Goal: Transaction & Acquisition: Purchase product/service

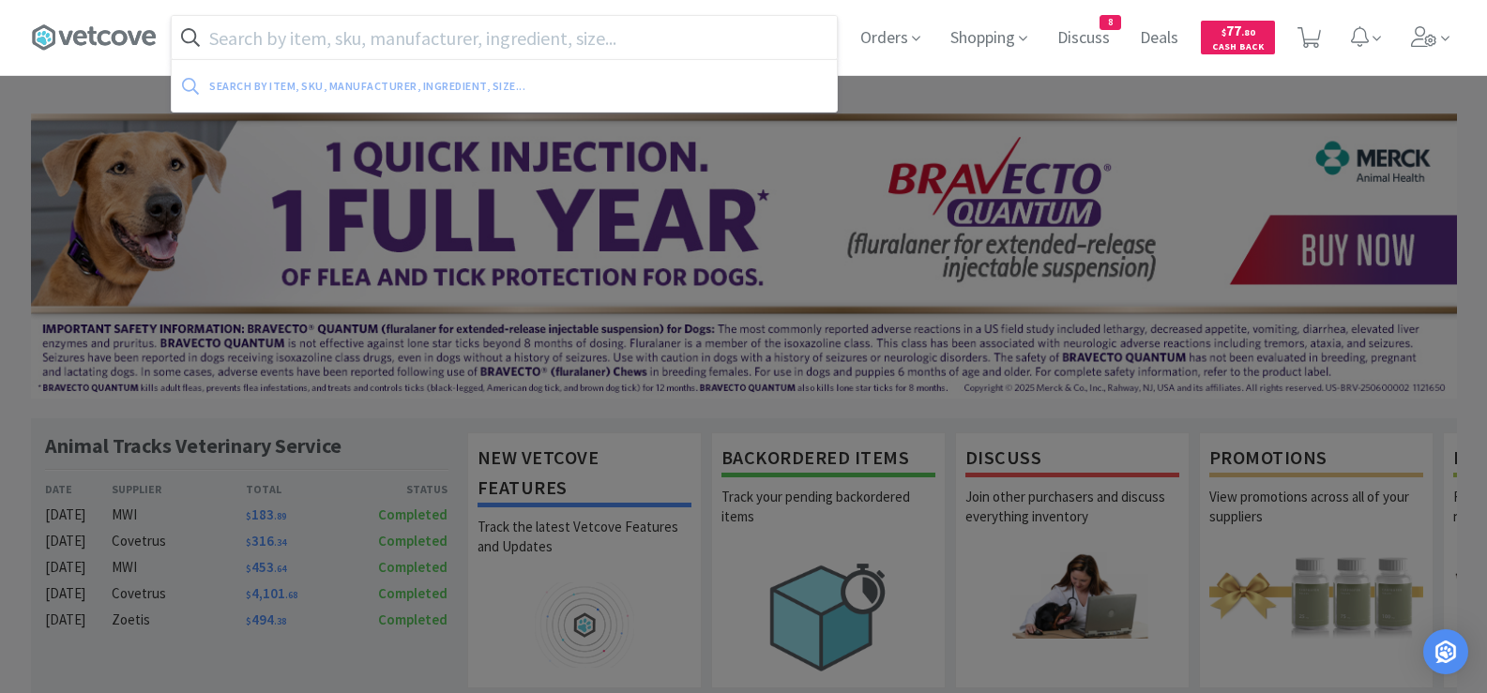
click at [381, 39] on input "text" at bounding box center [504, 37] width 665 height 43
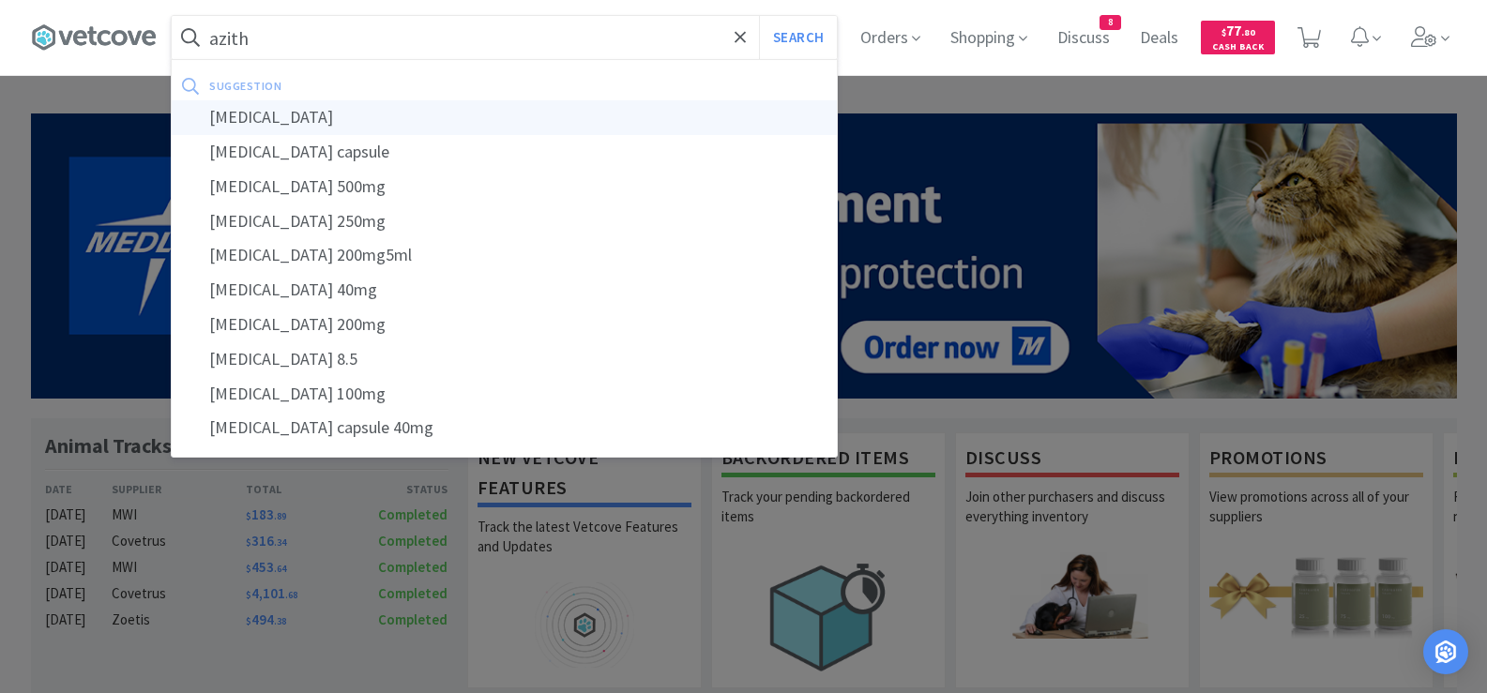
click at [235, 117] on div "[MEDICAL_DATA]" at bounding box center [504, 117] width 665 height 35
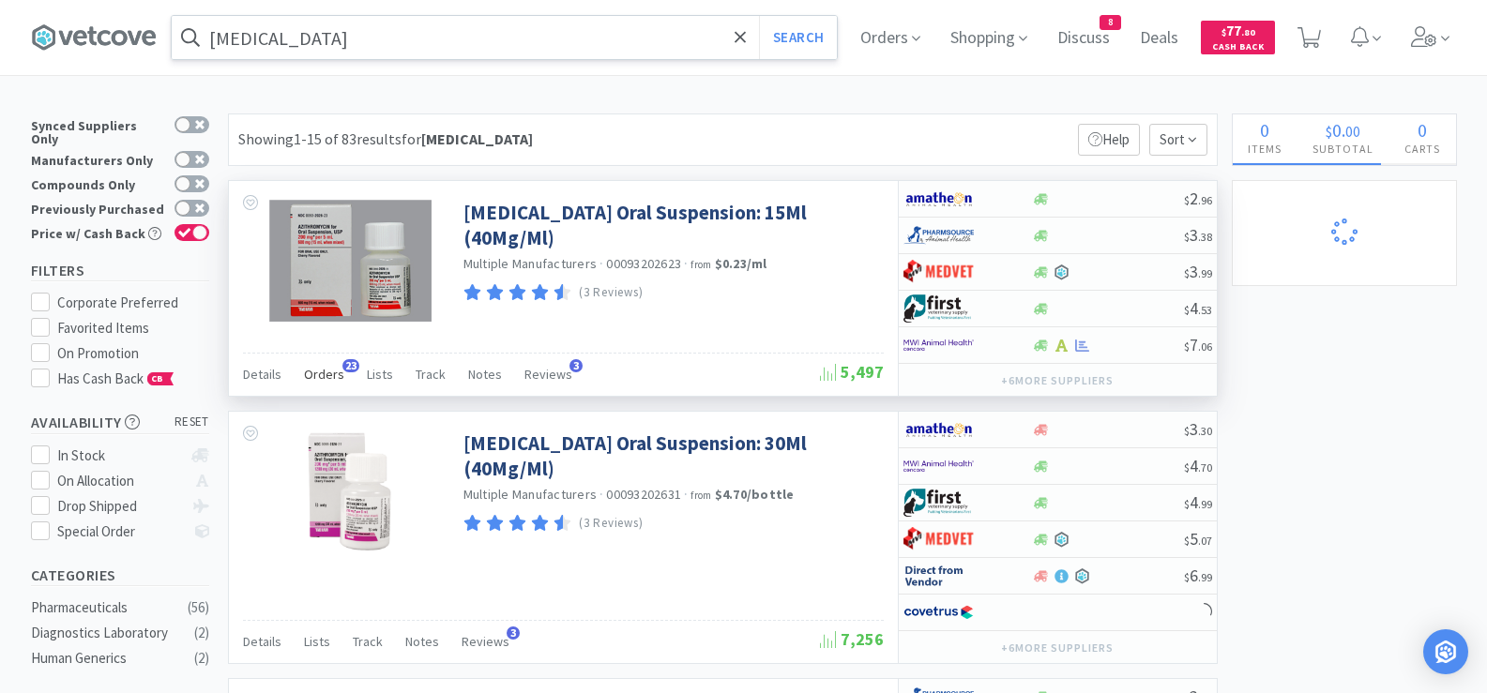
click at [325, 376] on span "Orders" at bounding box center [324, 374] width 40 height 17
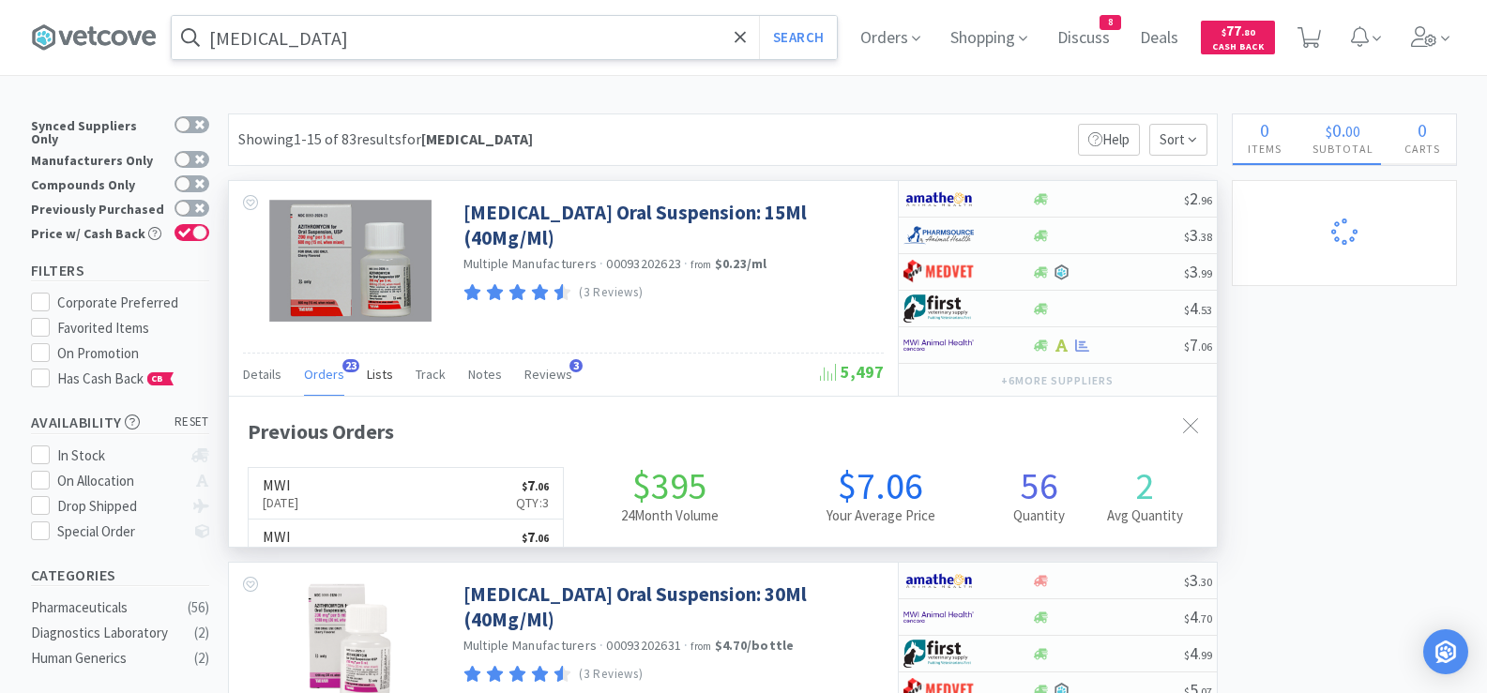
scroll to position [503, 988]
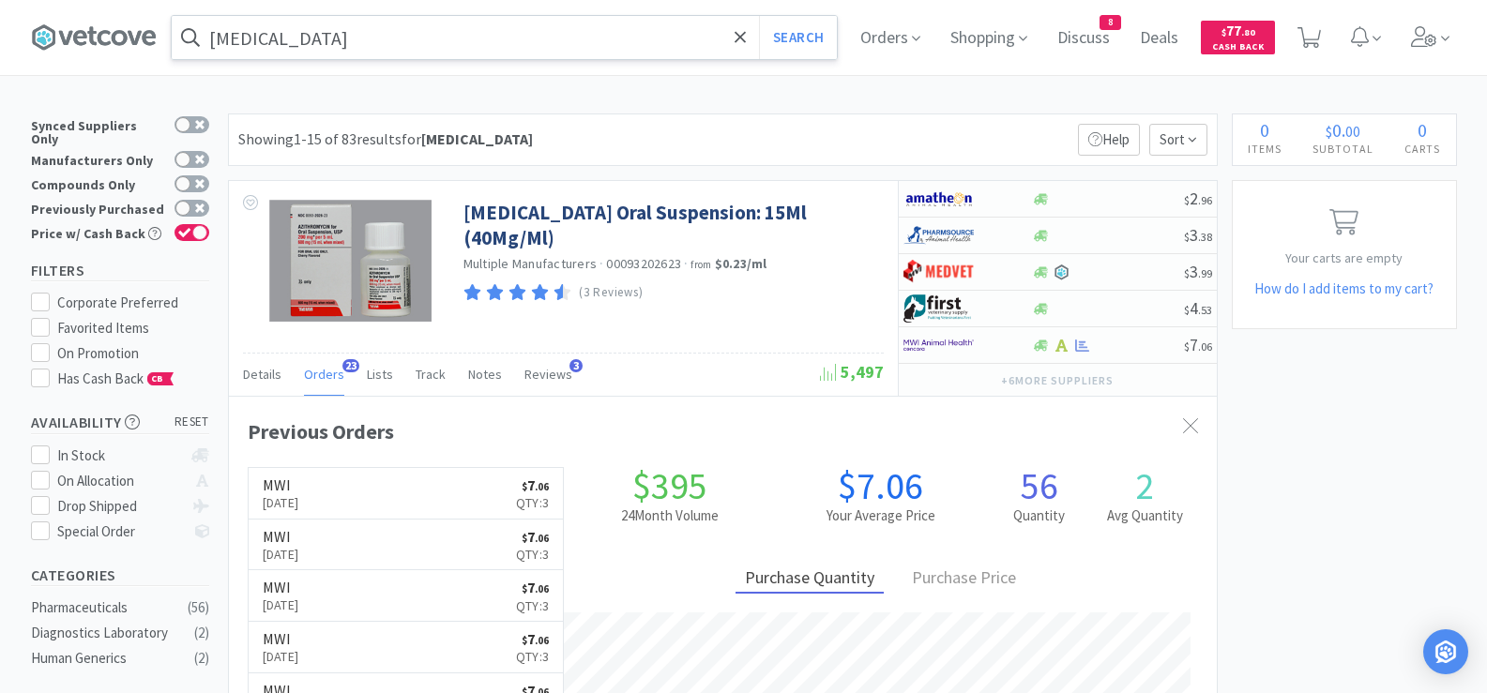
click at [638, 40] on input "[MEDICAL_DATA]" at bounding box center [504, 37] width 665 height 43
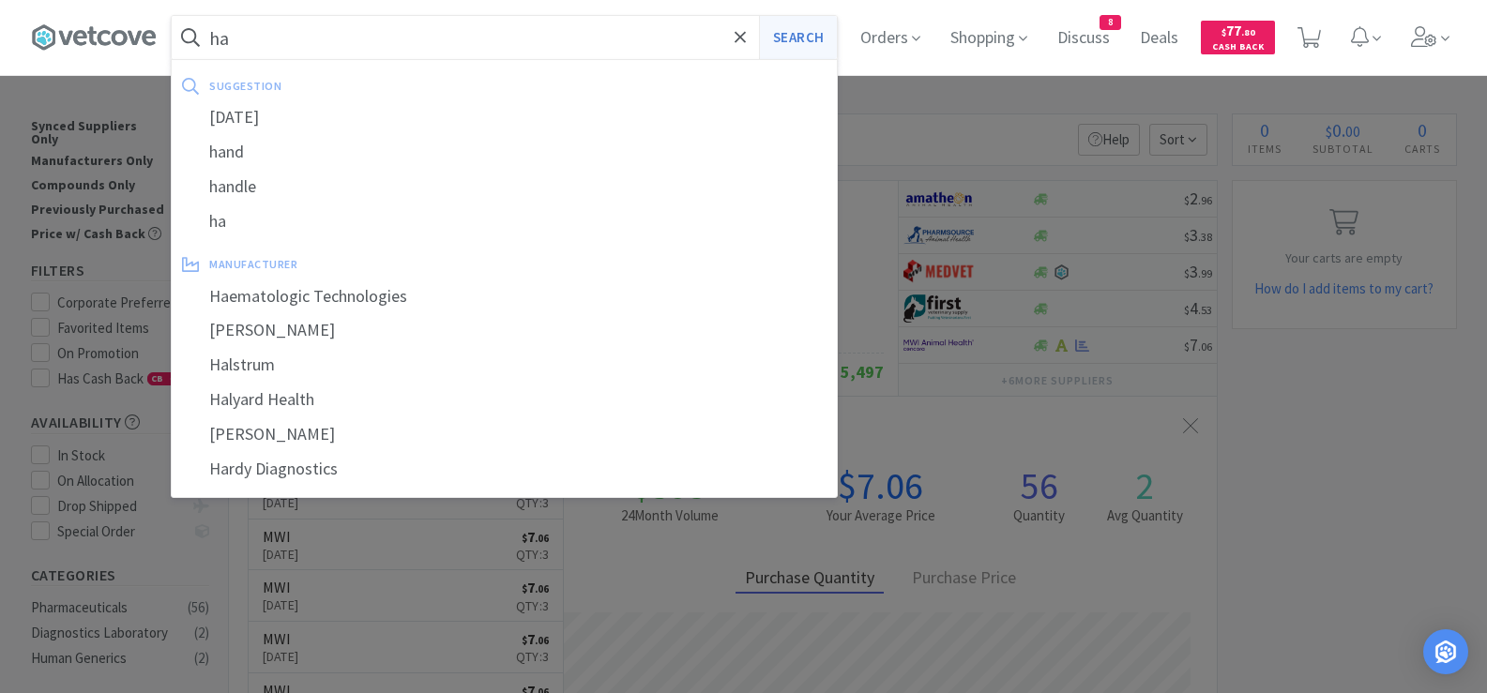
type input "ha"
click at [822, 43] on button "Search" at bounding box center [798, 37] width 78 height 43
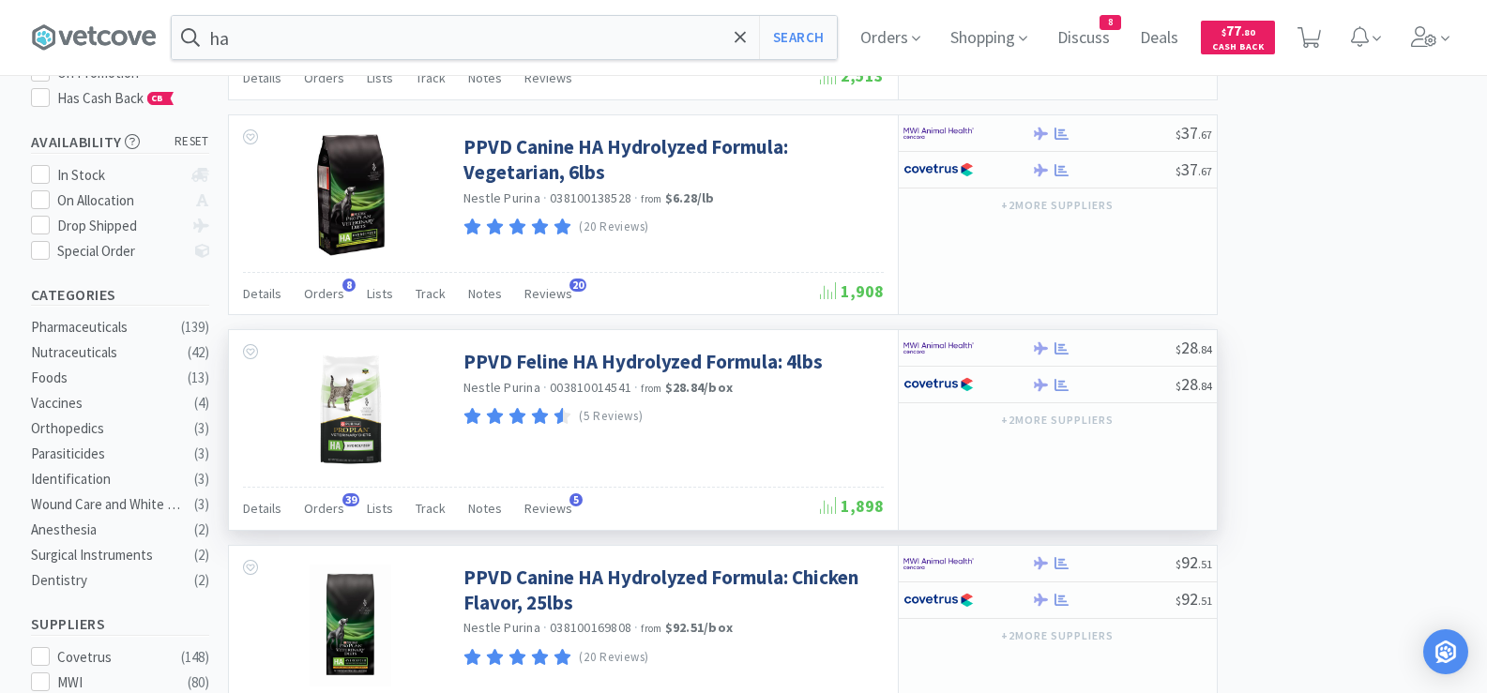
scroll to position [281, 0]
click at [324, 507] on span "Orders" at bounding box center [324, 507] width 40 height 17
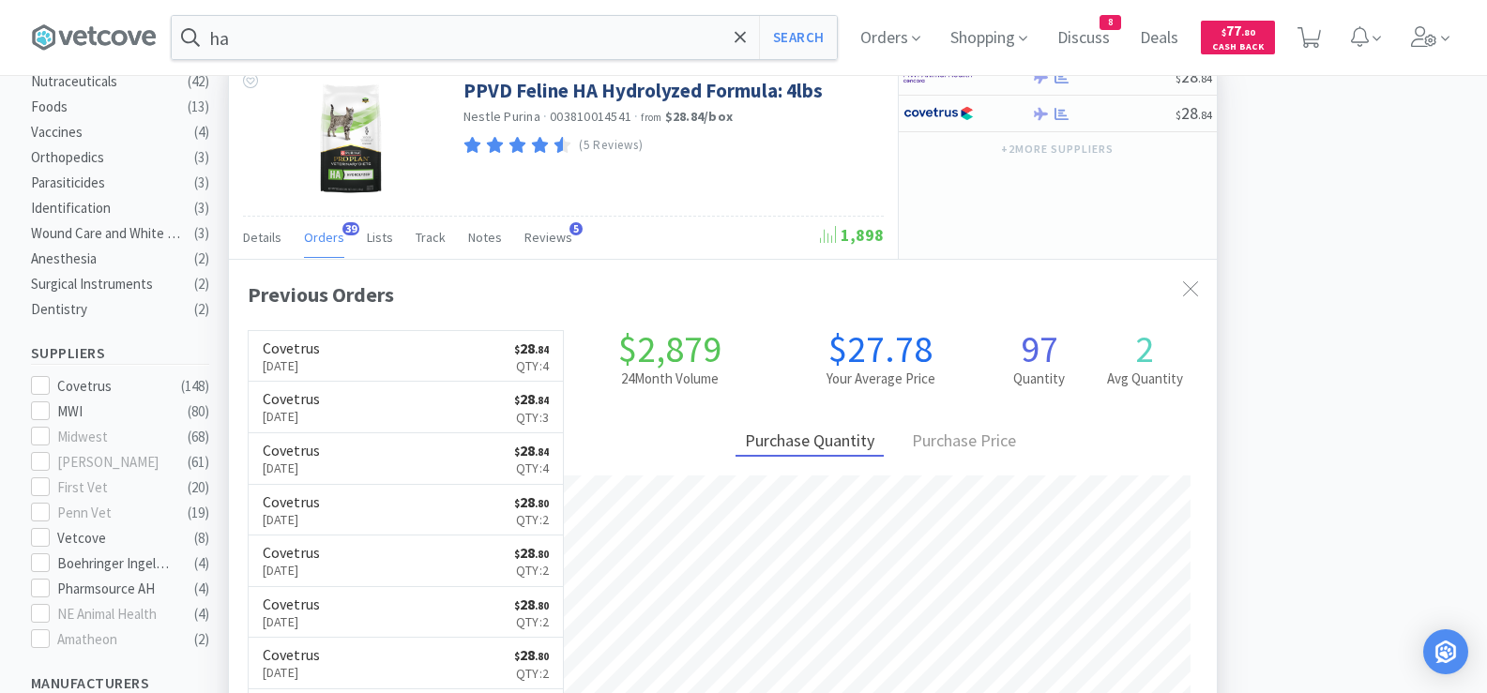
scroll to position [563, 0]
